Goal: Transaction & Acquisition: Purchase product/service

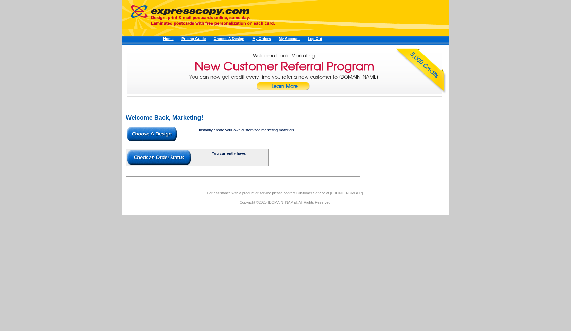
click at [162, 133] on img at bounding box center [152, 134] width 50 height 14
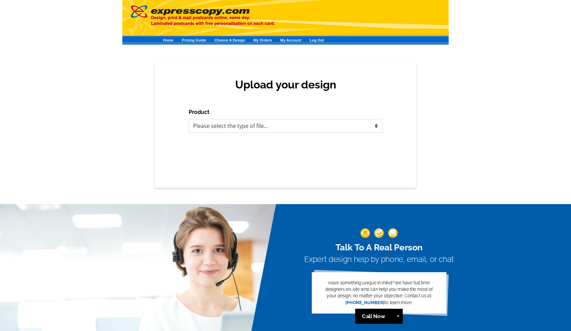
select select "1"
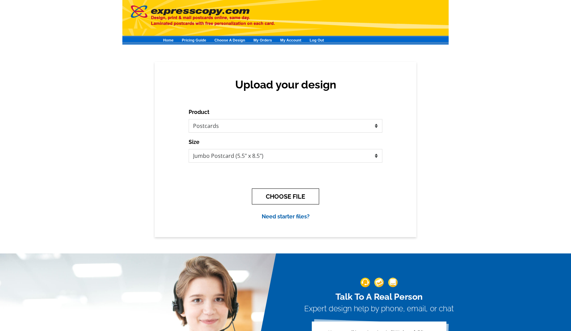
click at [293, 195] on button "CHOOSE FILE" at bounding box center [285, 196] width 67 height 16
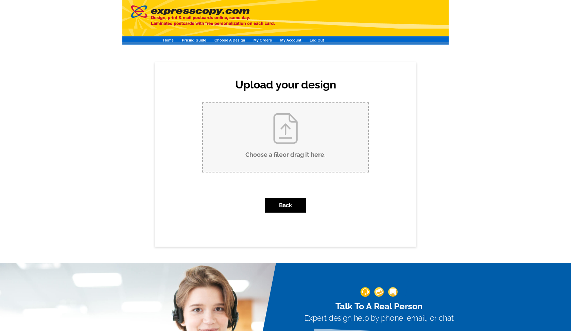
click at [240, 123] on input "Choose a file or drag it here ." at bounding box center [285, 137] width 165 height 69
type input "C:\fakepath\00273-02 2025 Football Schedule Magnets - Stephanie Ojeda - Dallas …"
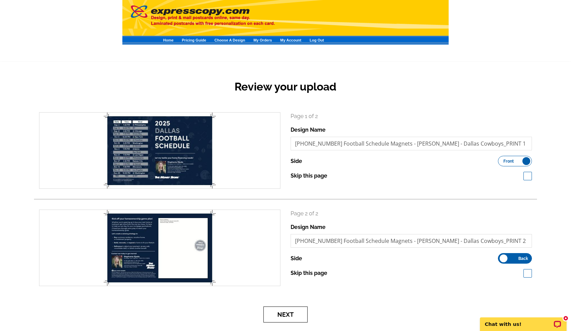
click at [277, 313] on button "Next" at bounding box center [285, 314] width 44 height 16
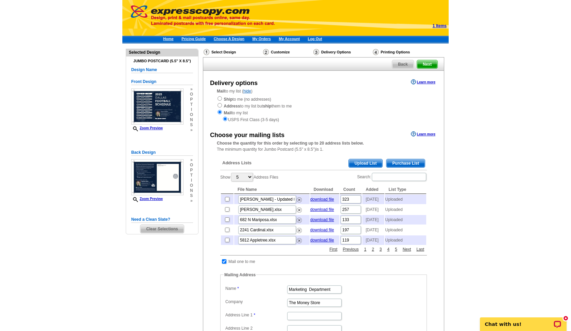
click at [220, 100] on input "radio" at bounding box center [219, 98] width 4 height 4
radio input "true"
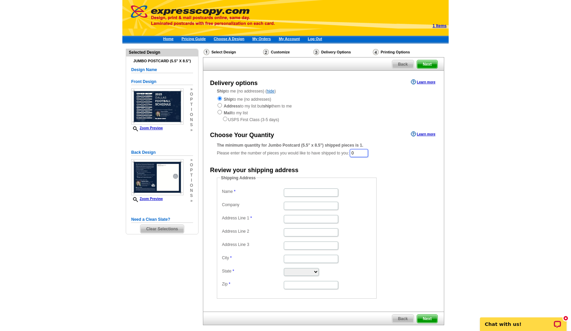
drag, startPoint x: 361, startPoint y: 149, endPoint x: 337, endPoint y: 147, distance: 24.2
click at [337, 147] on div "The minimum quantity for Jumbo Postcard (5.5" x 8.5") shipped pieces is 1. Plea…" at bounding box center [323, 150] width 213 height 16
type input "15"
type input "Stephanie Ojeda"
type input "[STREET_ADDRESS]"
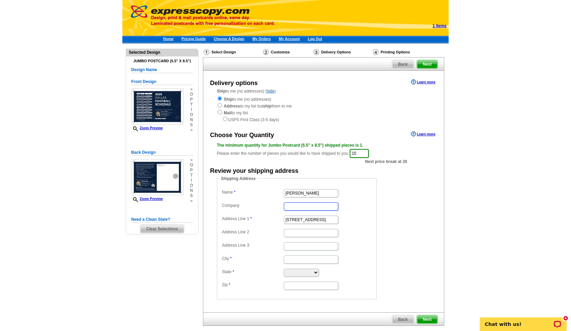
click at [299, 207] on input "Company" at bounding box center [311, 206] width 54 height 8
type input "The Money Store"
type input "Oxnard"
select select "CA"
type input "93001"
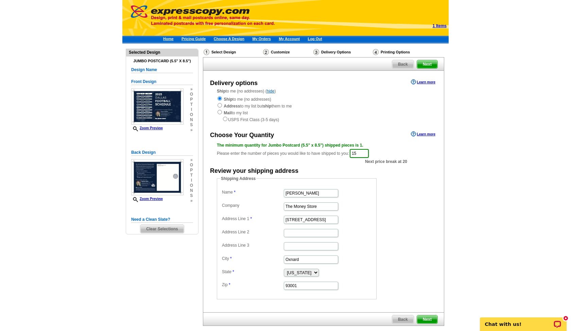
click at [423, 316] on span "Next" at bounding box center [427, 319] width 20 height 8
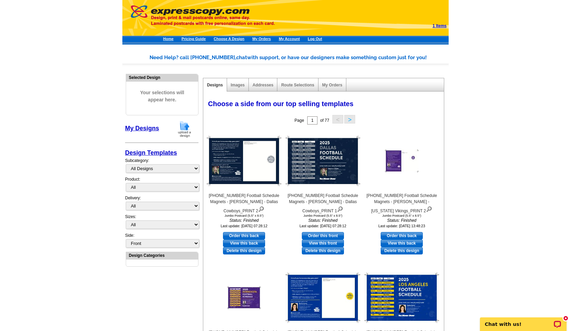
click at [183, 127] on img at bounding box center [185, 128] width 18 height 17
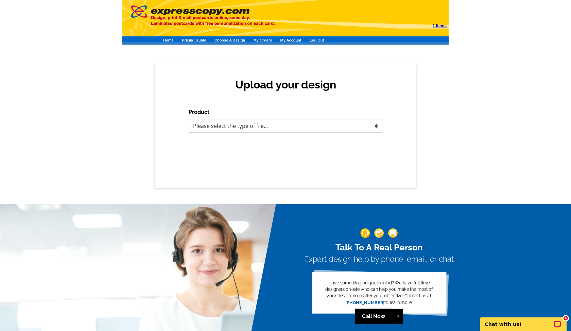
select select "1"
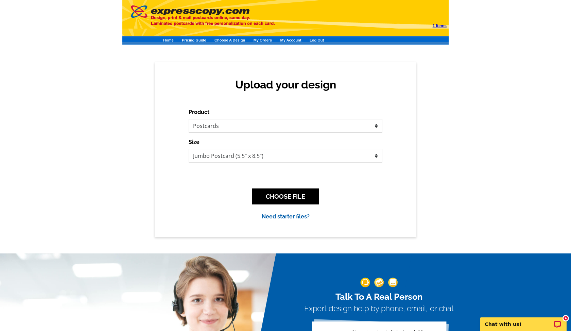
click at [281, 194] on button "CHOOSE FILE" at bounding box center [285, 196] width 67 height 16
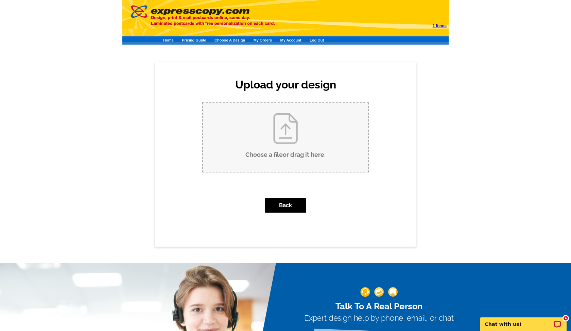
click at [260, 133] on input "Choose a file or drag it here ." at bounding box center [285, 137] width 165 height 69
type input "C:\fakepath\00273-02 2025 Football Schedule Magnets - Stephanie Ojeda - LA Rams…"
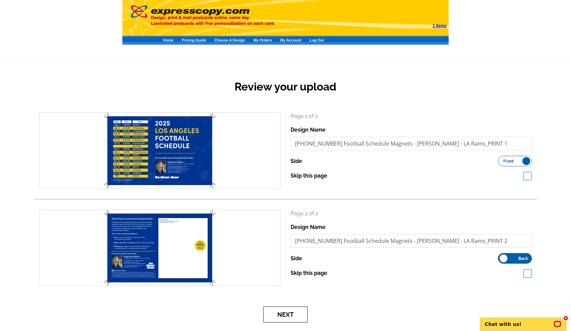
click at [288, 312] on button "Next" at bounding box center [285, 314] width 44 height 16
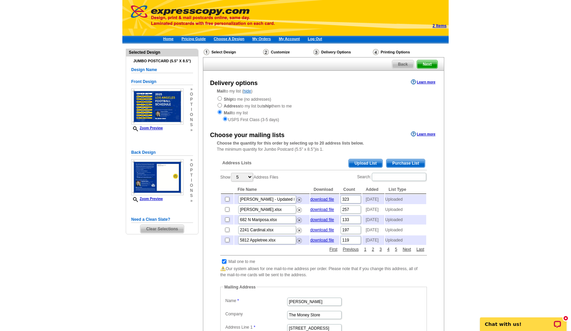
click at [220, 99] on input "radio" at bounding box center [219, 98] width 4 height 4
radio input "true"
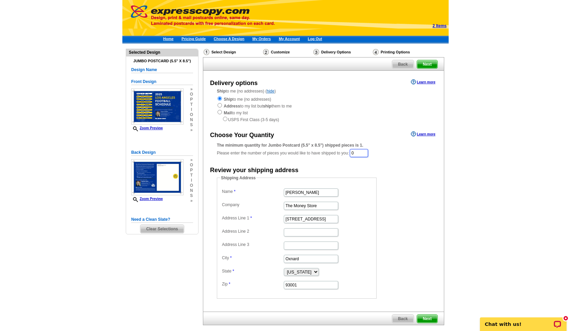
drag, startPoint x: 362, startPoint y: 152, endPoint x: 323, endPoint y: 150, distance: 38.8
click at [323, 150] on div "The minimum quantity for Jumbo Postcard (5.5" x 8.5") shipped pieces is 1. Plea…" at bounding box center [323, 150] width 213 height 16
type input "15"
click at [424, 64] on span "Next" at bounding box center [427, 64] width 20 height 8
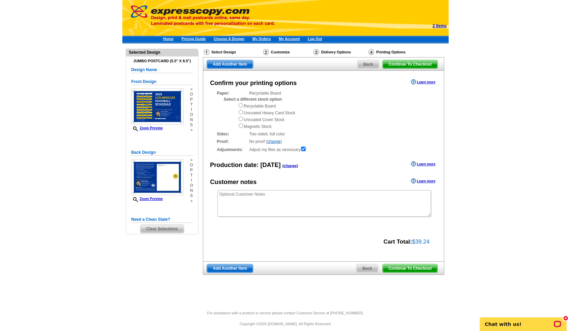
click at [241, 123] on input "radio" at bounding box center [241, 125] width 4 height 4
radio input "true"
click at [223, 264] on span "Add Another Item" at bounding box center [230, 268] width 46 height 8
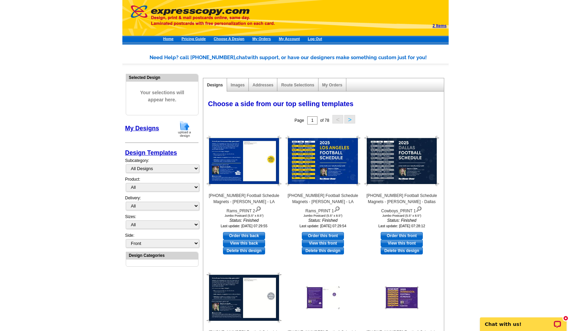
scroll to position [0, 0]
click at [183, 126] on img at bounding box center [185, 128] width 18 height 17
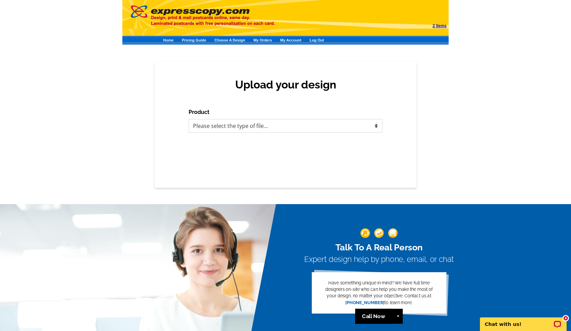
select select "1"
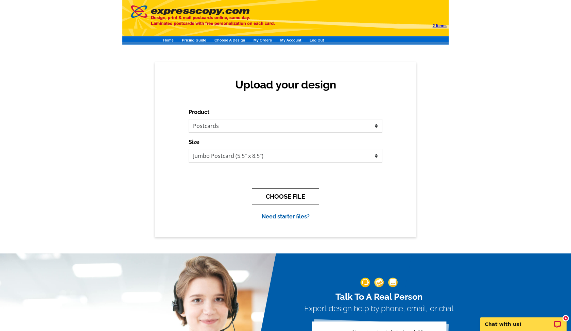
click at [293, 199] on button "CHOOSE FILE" at bounding box center [285, 196] width 67 height 16
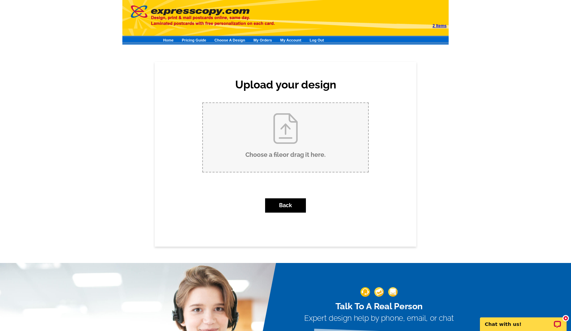
click at [260, 128] on input "Choose a file or drag it here ." at bounding box center [285, 137] width 165 height 69
type input "C:\fakepath\[PHONE_NUMBER] Football Schedule Magnets - [PERSON_NAME] - Las Vega…"
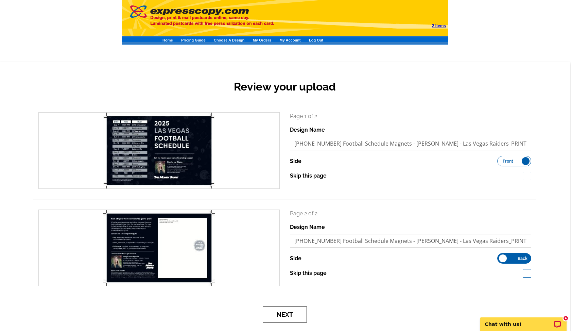
scroll to position [0, 1]
click at [279, 318] on button "Next" at bounding box center [284, 314] width 44 height 16
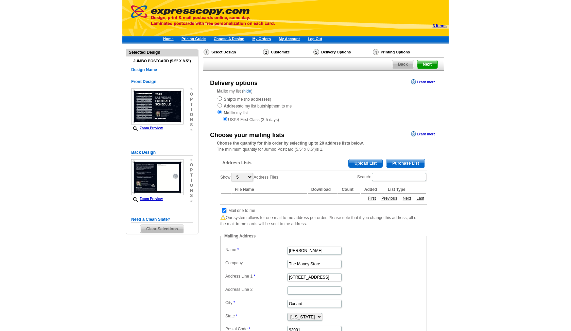
scroll to position [1, 0]
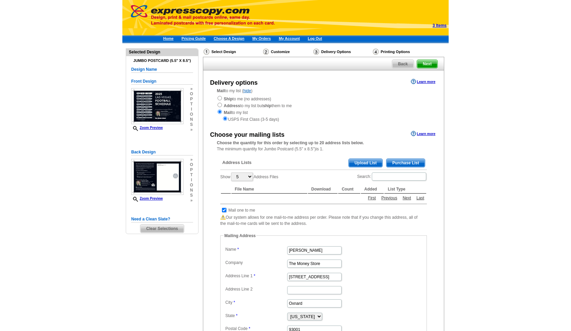
click at [284, 312] on label "State" at bounding box center [255, 315] width 61 height 6
click at [287, 312] on select "Alabama Alaska Arizona Arkansas California Colorado Connecticut District of Col…" at bounding box center [304, 316] width 35 height 8
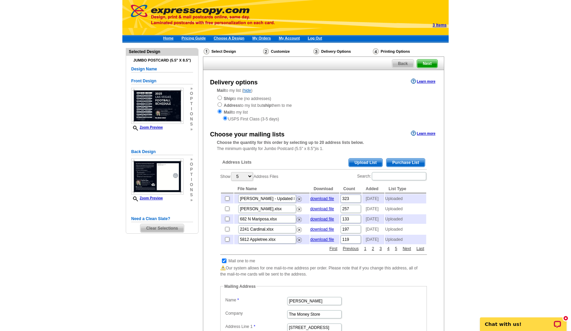
scroll to position [0, 0]
click at [222, 99] on div "Ship to me (no addresses) Address to my list but ship them to me Mail to my lis…" at bounding box center [323, 108] width 213 height 27
click at [220, 97] on input "radio" at bounding box center [219, 97] width 4 height 4
radio input "true"
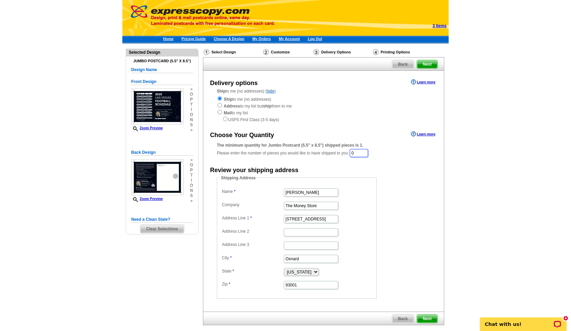
drag, startPoint x: 364, startPoint y: 151, endPoint x: 329, endPoint y: 147, distance: 34.5
click at [329, 147] on div "The minimum quantity for Jumbo Postcard (5.5" x 8.5") shipped pieces is 1. Plea…" at bounding box center [323, 150] width 213 height 16
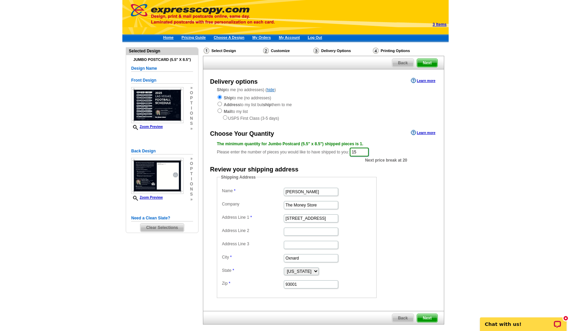
type input "15"
click at [425, 64] on span "Next" at bounding box center [427, 63] width 20 height 8
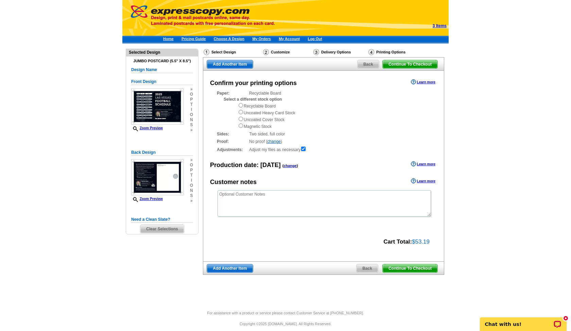
click at [241, 124] on input "radio" at bounding box center [241, 125] width 4 height 4
radio input "true"
click at [242, 266] on span "Add Another Item" at bounding box center [230, 268] width 46 height 8
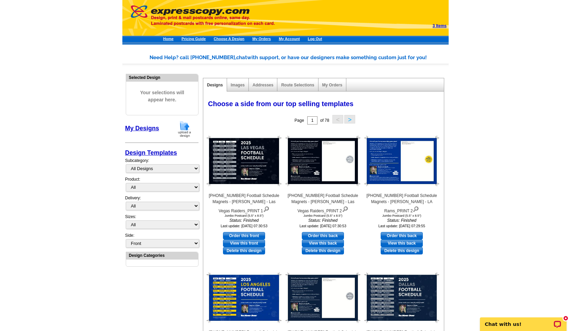
click at [185, 125] on img at bounding box center [185, 128] width 18 height 17
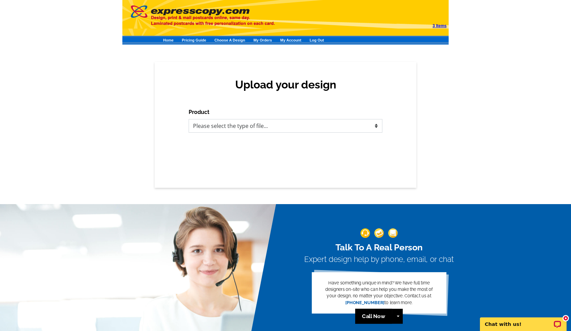
select select "1"
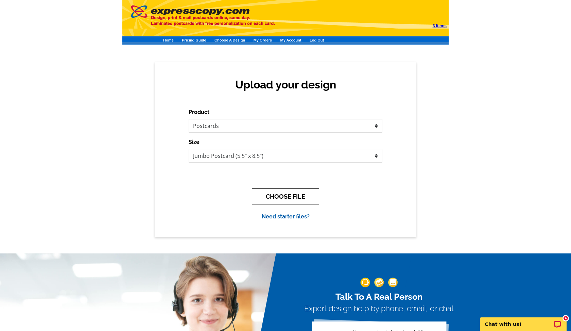
click at [284, 202] on button "CHOOSE FILE" at bounding box center [285, 196] width 67 height 16
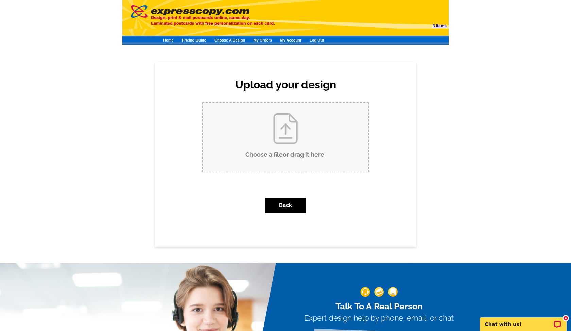
click at [268, 138] on input "Choose a file or drag it here ." at bounding box center [285, 137] width 165 height 69
type input "C:\fakepath\00273-02 2025 Football Schedule Magnets - Stephanie Ojeda - San Fra…"
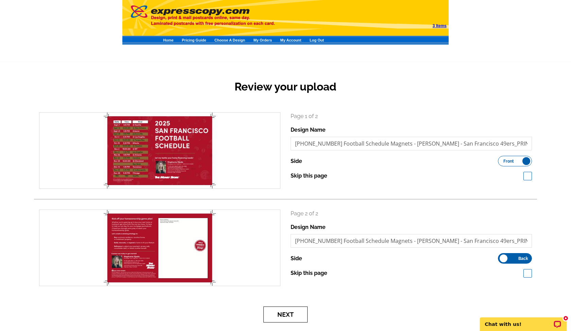
click at [294, 314] on button "Next" at bounding box center [285, 314] width 44 height 16
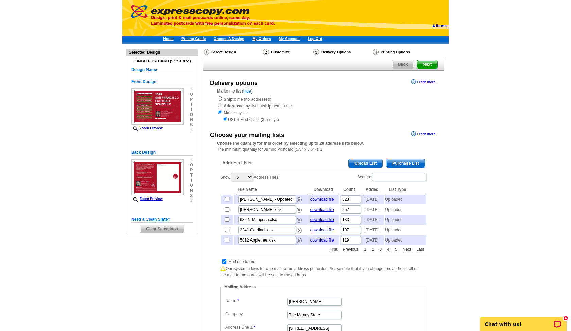
click at [222, 99] on div "Ship to me (no addresses) Address to my list but ship them to me Mail to my lis…" at bounding box center [323, 108] width 213 height 27
click at [220, 99] on input "radio" at bounding box center [219, 98] width 4 height 4
radio input "true"
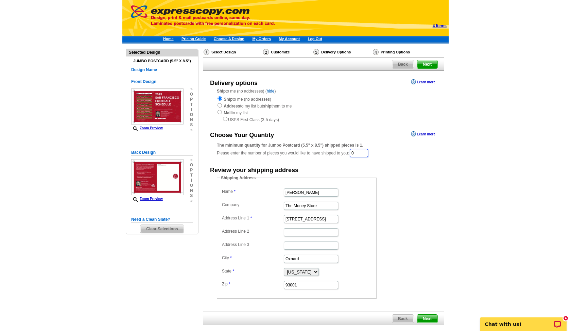
drag, startPoint x: 363, startPoint y: 150, endPoint x: 342, endPoint y: 150, distance: 21.4
click at [342, 150] on div "The minimum quantity for Jumbo Postcard (5.5" x 8.5") shipped pieces is 1. Plea…" at bounding box center [323, 150] width 213 height 16
type input "15"
click at [430, 66] on span "Next" at bounding box center [427, 64] width 20 height 8
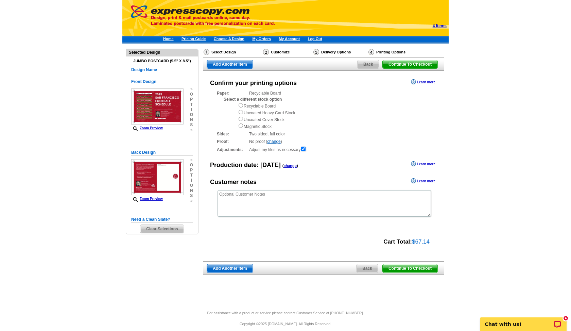
click at [244, 123] on div "Recyclable Board Uncoated Heavy Card Stock Uncoated Cover Stock Magnetic Stock" at bounding box center [334, 115] width 192 height 27
click at [242, 124] on input "radio" at bounding box center [241, 125] width 4 height 4
radio input "true"
click at [424, 265] on span "Continue To Checkout" at bounding box center [410, 268] width 55 height 8
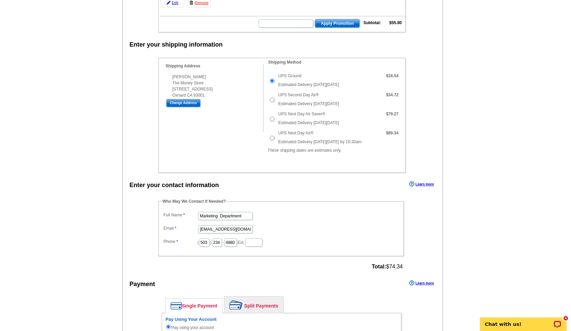
scroll to position [342, 0]
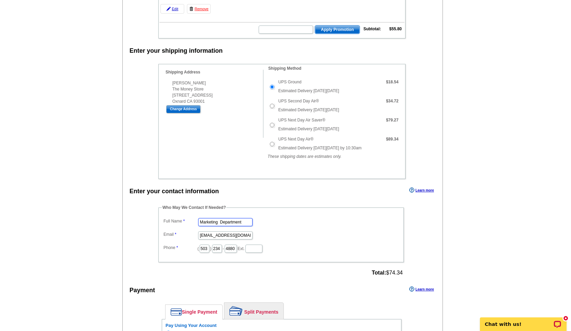
drag, startPoint x: 234, startPoint y: 225, endPoint x: 154, endPoint y: 222, distance: 80.6
click at [154, 222] on div "Who May We Contact If Needed? Full Name Marketing Department Email marketing@th…" at bounding box center [282, 240] width 274 height 73
type input "[PERSON_NAME]"
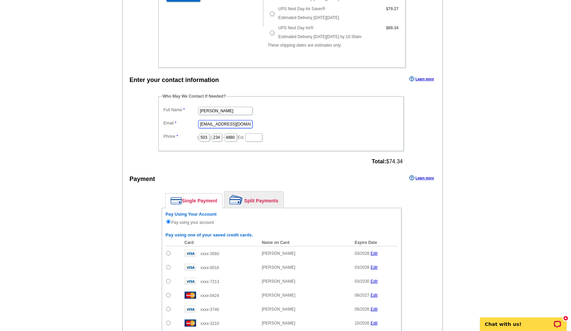
scroll to position [453, 0]
type input "[EMAIL_ADDRESS][DOMAIN_NAME]"
click at [170, 258] on td at bounding box center [173, 253] width 16 height 14
click at [170, 257] on td at bounding box center [173, 253] width 16 height 14
click at [167, 255] on input "radio" at bounding box center [168, 253] width 4 height 4
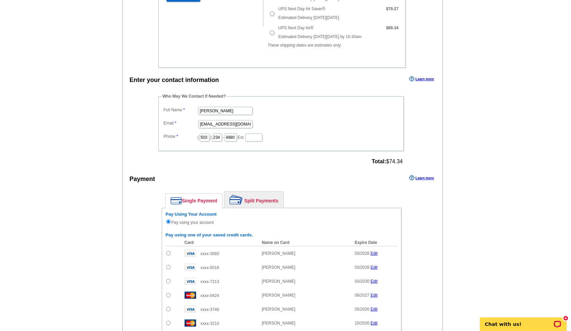
radio input "true"
radio input "false"
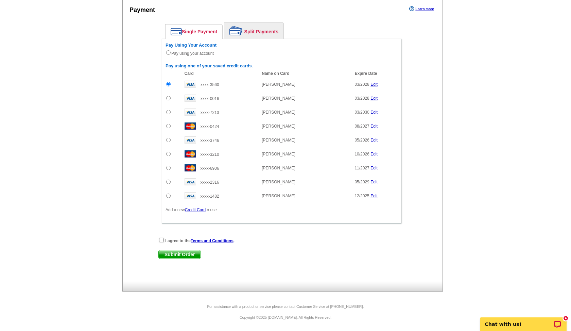
scroll to position [625, 0]
click at [162, 241] on input "checkbox" at bounding box center [161, 240] width 4 height 4
checkbox input "true"
click at [168, 253] on span "Submit Order" at bounding box center [180, 254] width 42 height 8
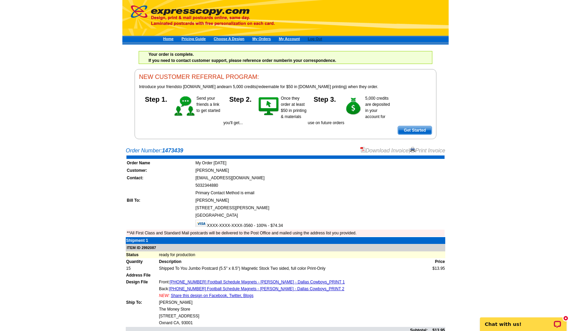
click at [322, 38] on link "Log Out" at bounding box center [315, 39] width 14 height 4
